Goal: Transaction & Acquisition: Book appointment/travel/reservation

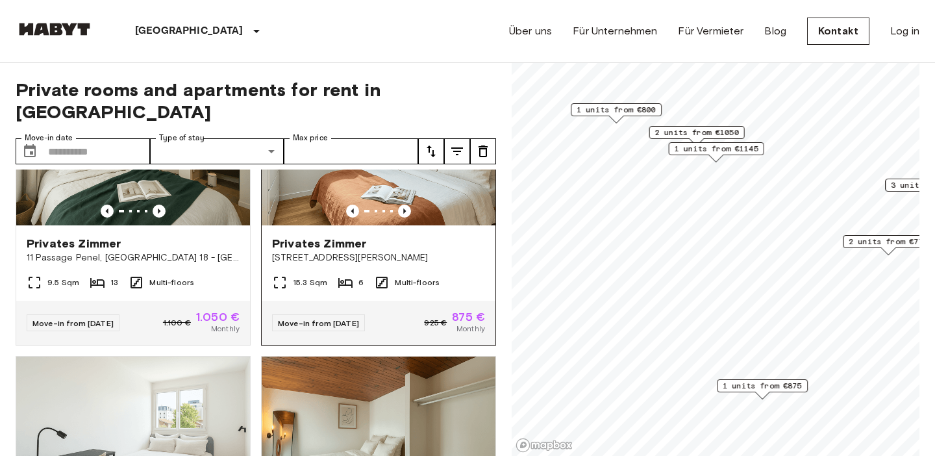
scroll to position [382, 0]
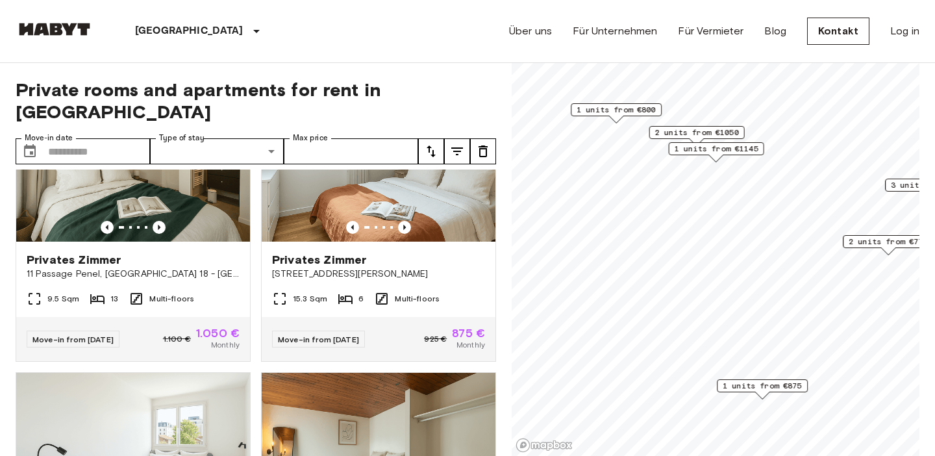
click at [442, 80] on span "Private rooms and apartments for rent in [GEOGRAPHIC_DATA]" at bounding box center [256, 101] width 481 height 44
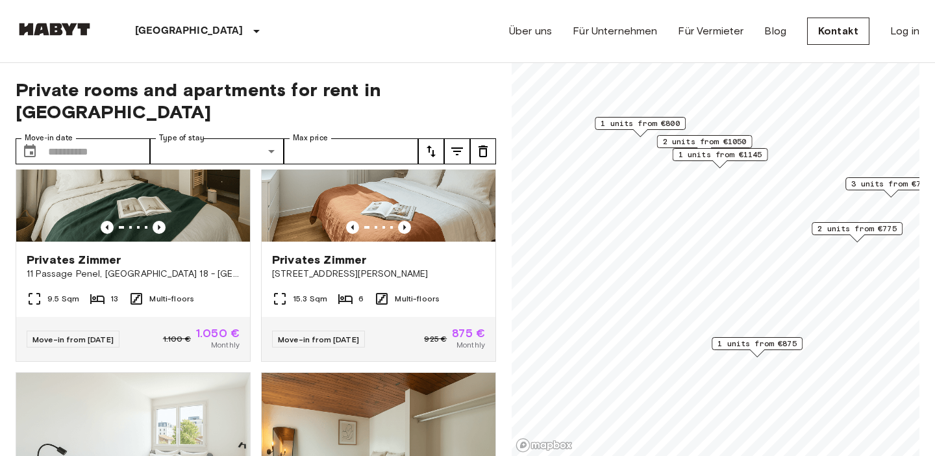
click at [642, 125] on span "1 units from €800" at bounding box center [640, 124] width 79 height 12
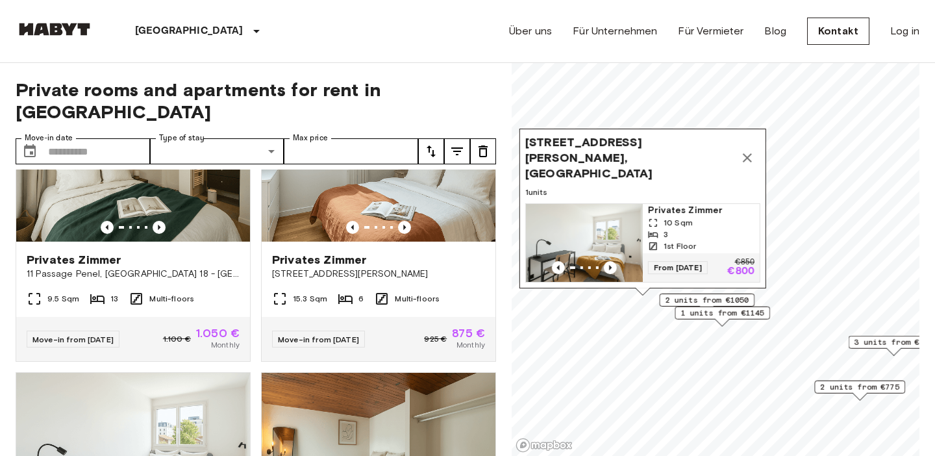
drag, startPoint x: 644, startPoint y: 135, endPoint x: 644, endPoint y: 284, distance: 148.7
click at [645, 286] on div "[STREET_ADDRESS][PERSON_NAME], [GEOGRAPHIC_DATA] 1 units Privates [PERSON_NAME]…" at bounding box center [643, 212] width 247 height 167
click at [747, 162] on icon "Map marker" at bounding box center [747, 157] width 9 height 9
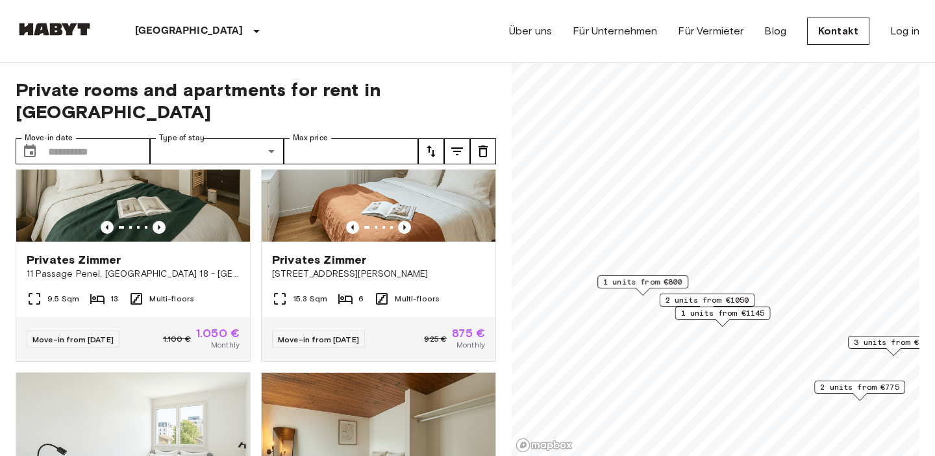
click at [696, 303] on span "2 units from €1050" at bounding box center [708, 300] width 84 height 12
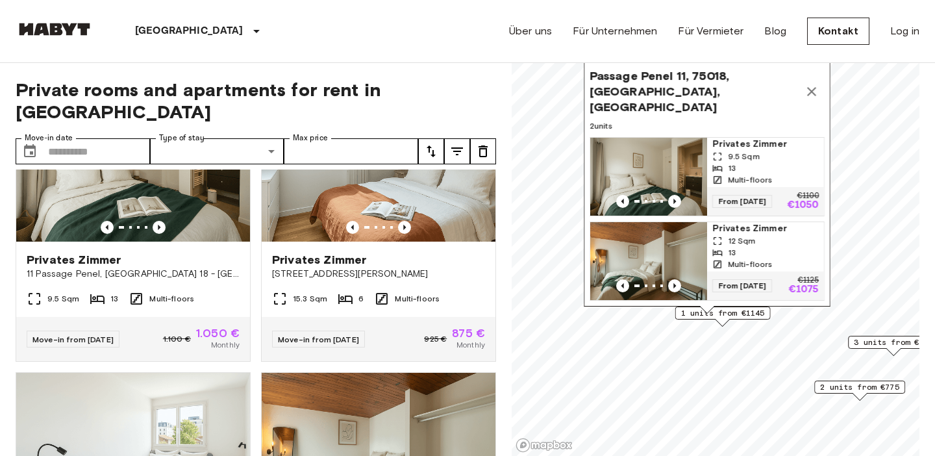
click at [807, 98] on icon "Map marker" at bounding box center [812, 92] width 16 height 16
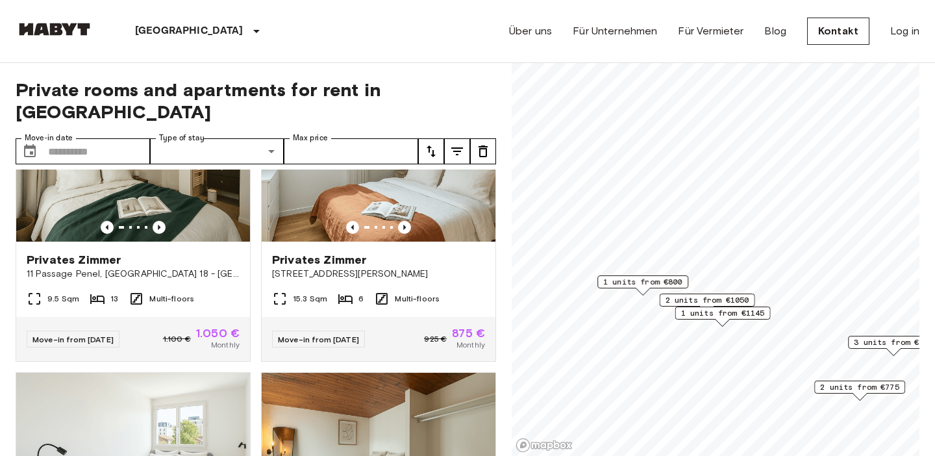
click at [715, 313] on span "1 units from €1145" at bounding box center [723, 313] width 84 height 12
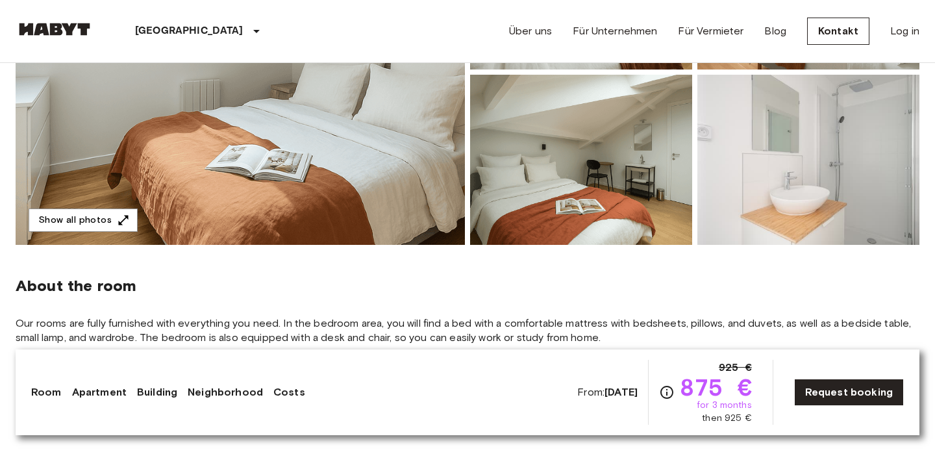
scroll to position [53, 0]
